Goal: Information Seeking & Learning: Check status

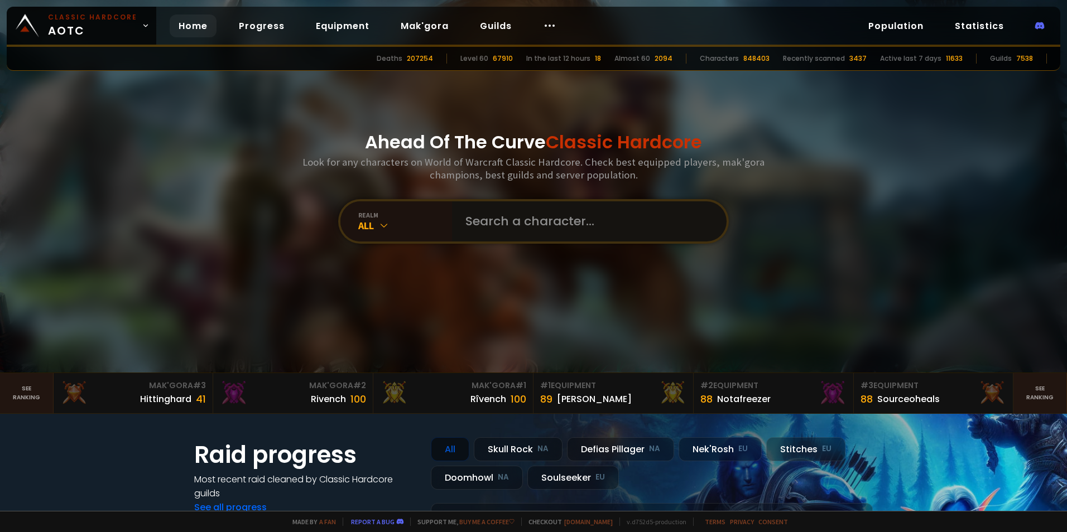
click at [520, 223] on input "text" at bounding box center [586, 221] width 255 height 40
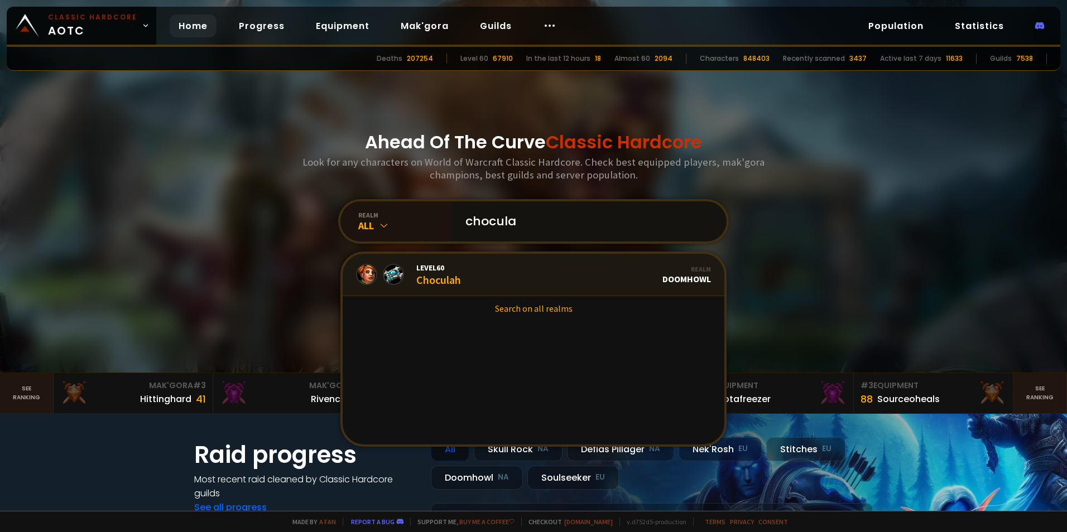
type input "chocula"
click at [467, 267] on link "Level 60 Choculah Realm Doomhowl" at bounding box center [534, 275] width 382 height 42
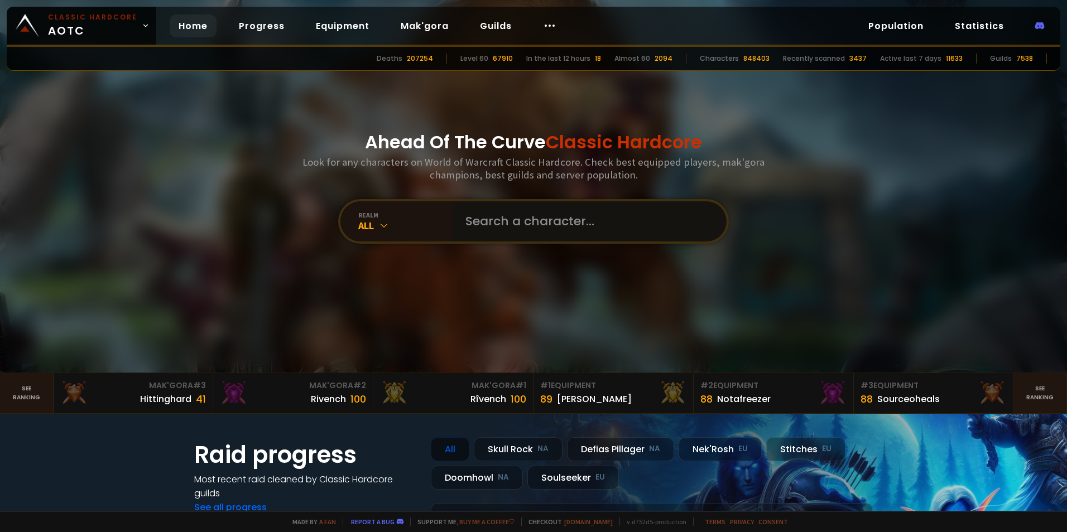
click at [568, 217] on input "text" at bounding box center [586, 221] width 255 height 40
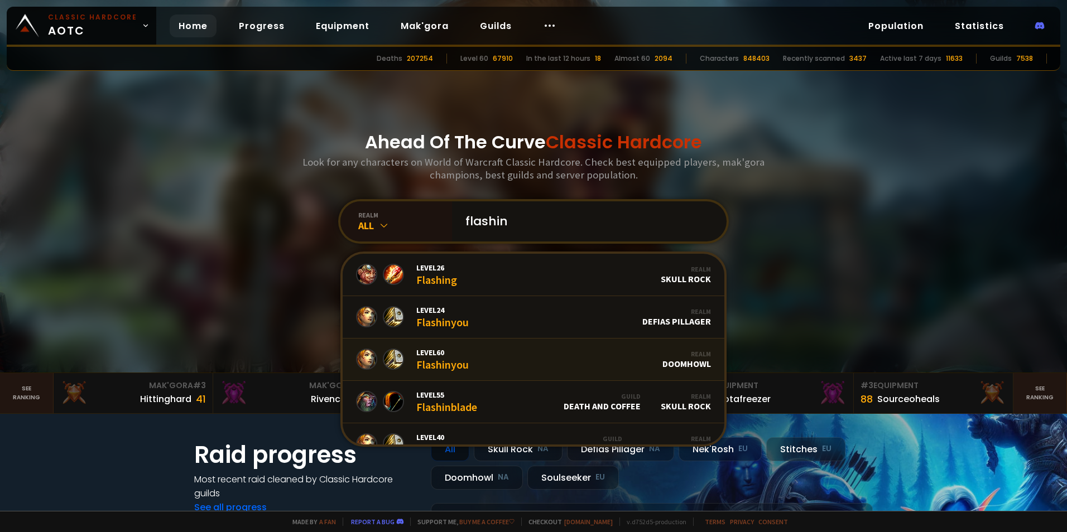
type input "flashin"
click at [525, 362] on link "Level 60 Flashinyou Realm Doomhowl" at bounding box center [534, 360] width 382 height 42
